Goal: Obtain resource: Obtain resource

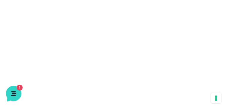
scroll to position [163, 0]
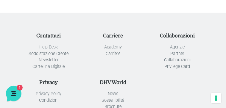
scroll to position [870, 0]
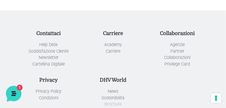
click at [114, 102] on link "Brochure" at bounding box center [113, 104] width 17 height 5
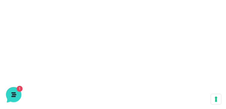
scroll to position [297, 0]
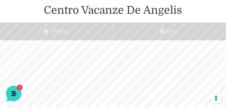
scroll to position [36, 0]
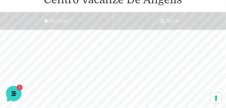
click at [162, 21] on icon at bounding box center [163, 20] width 4 height 5
click at [0, 0] on input "Menu" at bounding box center [0, 0] width 0 height 0
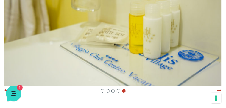
scroll to position [262, 0]
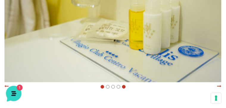
click at [103, 88] on span at bounding box center [103, 87] width 4 height 4
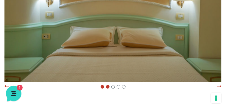
click at [107, 86] on span at bounding box center [108, 87] width 4 height 4
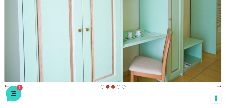
click at [108, 86] on span at bounding box center [108, 87] width 4 height 4
click at [118, 85] on span at bounding box center [119, 87] width 4 height 4
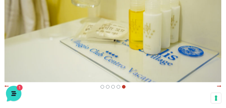
click at [220, 86] on div at bounding box center [217, 86] width 7 height 6
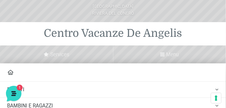
scroll to position [0, 0]
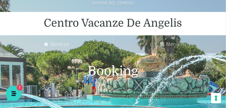
scroll to position [1, 0]
